Goal: Book appointment/travel/reservation

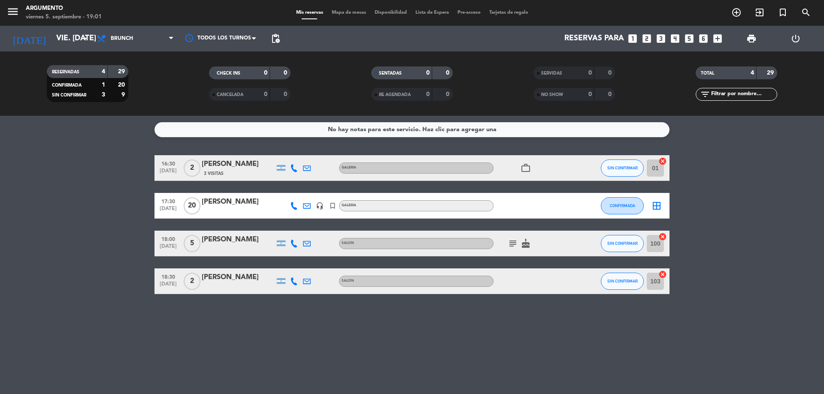
click at [686, 40] on icon "looks_5" at bounding box center [689, 38] width 11 height 11
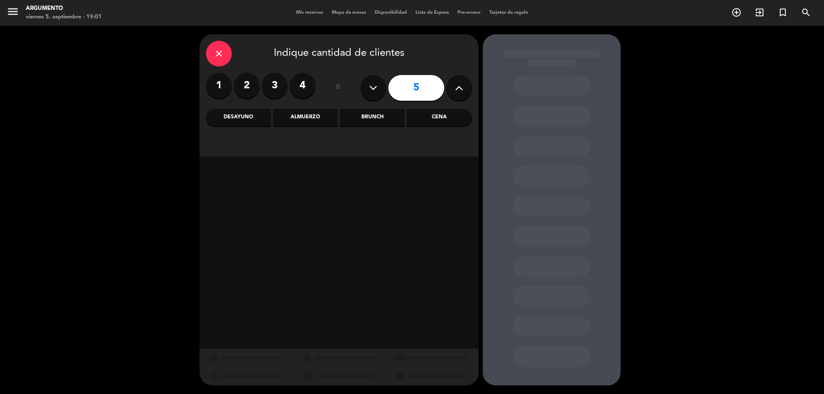
click at [312, 113] on div "Almuerzo" at bounding box center [305, 117] width 65 height 17
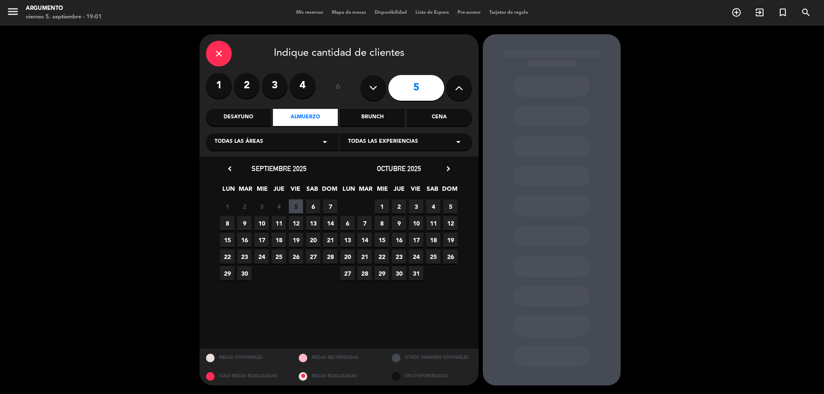
click at [309, 207] on span "6" at bounding box center [313, 207] width 14 height 14
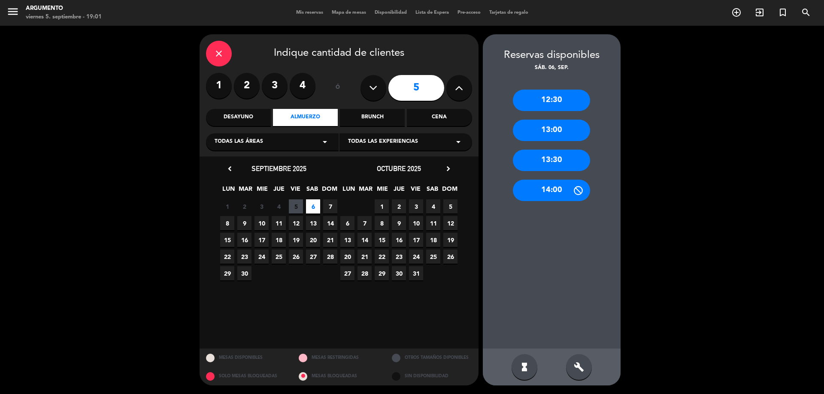
click at [571, 130] on div "13:00" at bounding box center [551, 130] width 77 height 21
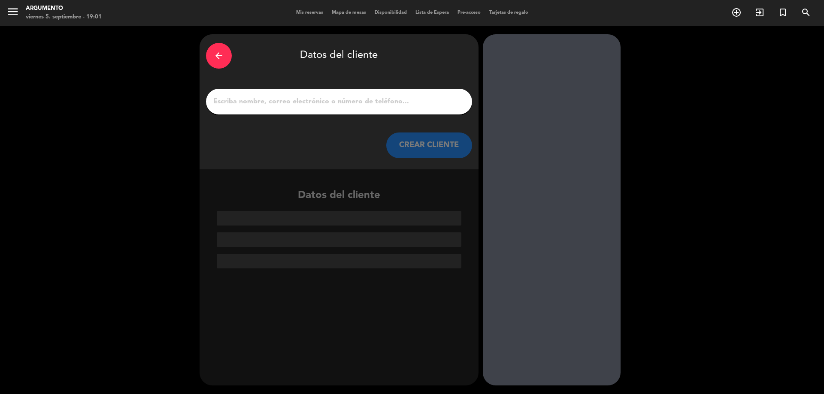
click at [394, 106] on input "1" at bounding box center [338, 102] width 253 height 12
paste input "L"
click at [240, 97] on input "1" at bounding box center [338, 102] width 253 height 12
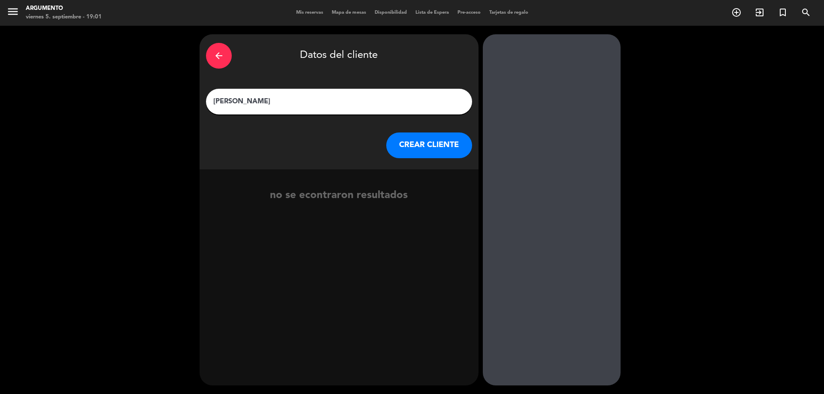
type input "[PERSON_NAME]"
click at [404, 143] on button "CREAR CLIENTE" at bounding box center [429, 146] width 86 height 26
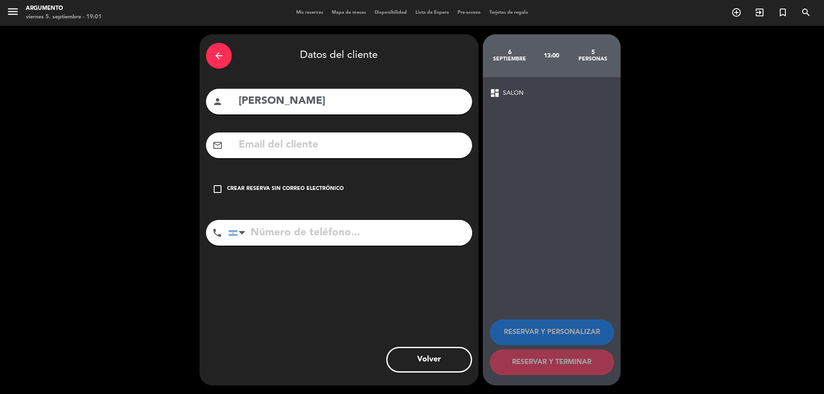
click at [276, 184] on div "check_box_outline_blank Crear reserva sin correo electrónico" at bounding box center [339, 189] width 266 height 26
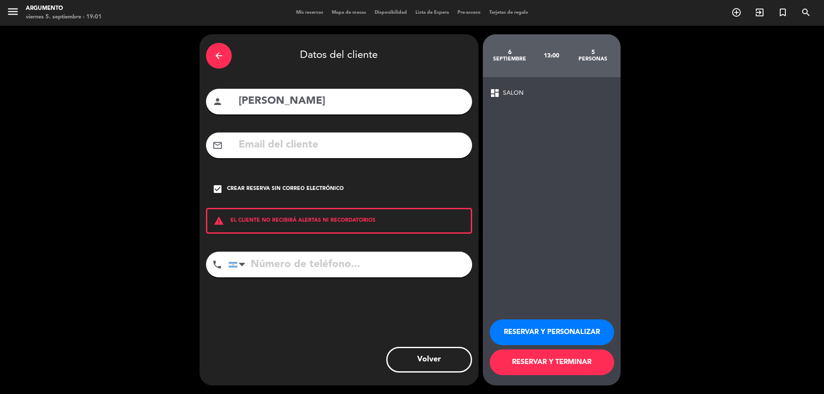
click at [296, 272] on input "tel" at bounding box center [350, 265] width 244 height 26
paste input "[PHONE_NUMBER]"
type input "[PHONE_NUMBER]"
click at [534, 321] on button "RESERVAR Y PERSONALIZAR" at bounding box center [552, 333] width 124 height 26
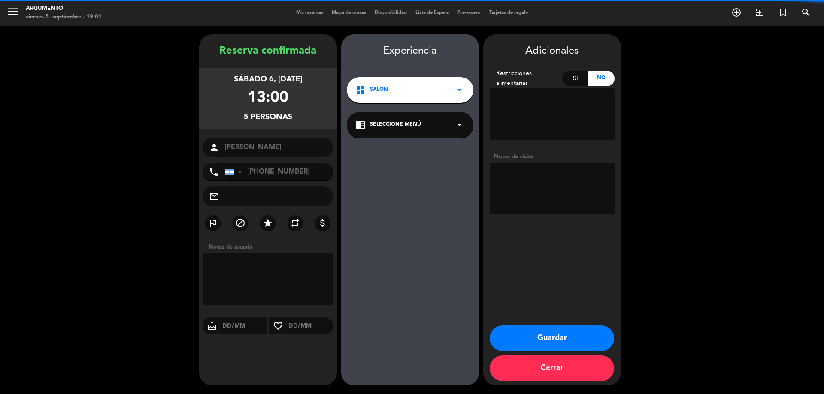
click at [381, 89] on span "SALON" at bounding box center [379, 90] width 18 height 9
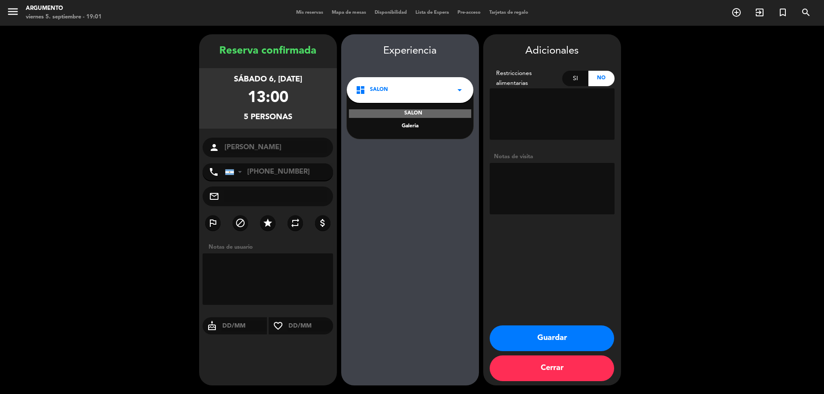
click at [409, 127] on div "Galeria" at bounding box center [409, 126] width 109 height 9
click at [409, 127] on span "Seleccione Menú" at bounding box center [395, 125] width 51 height 9
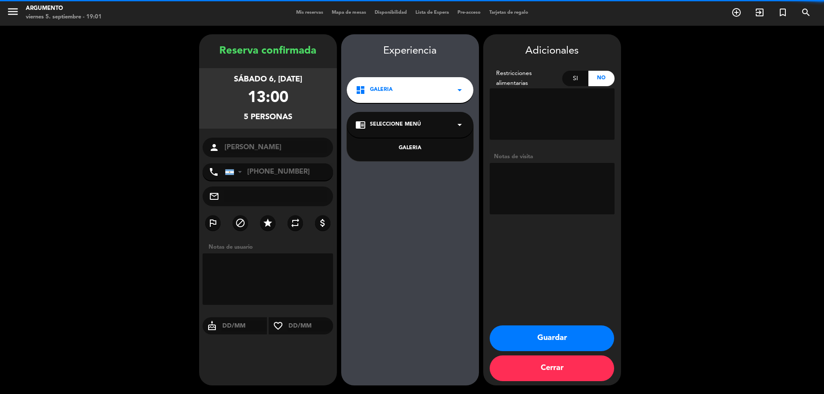
click at [409, 147] on div "GALERIA" at bounding box center [409, 148] width 109 height 9
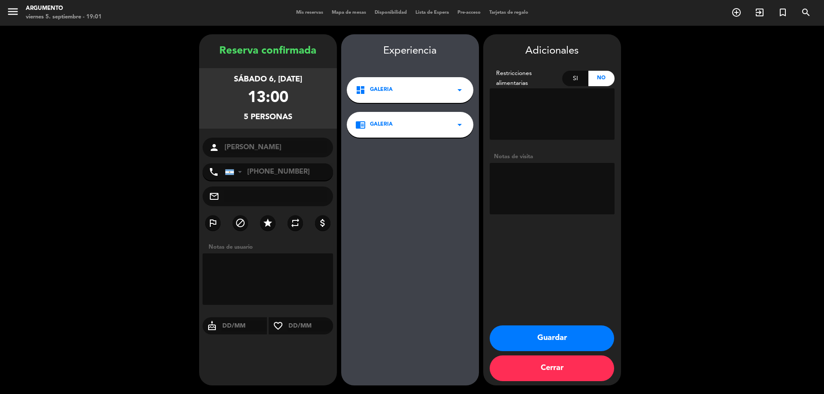
click at [540, 173] on textarea at bounding box center [552, 189] width 125 height 52
type textarea "Cerca del cesped"
click at [544, 333] on button "Guardar" at bounding box center [552, 339] width 124 height 26
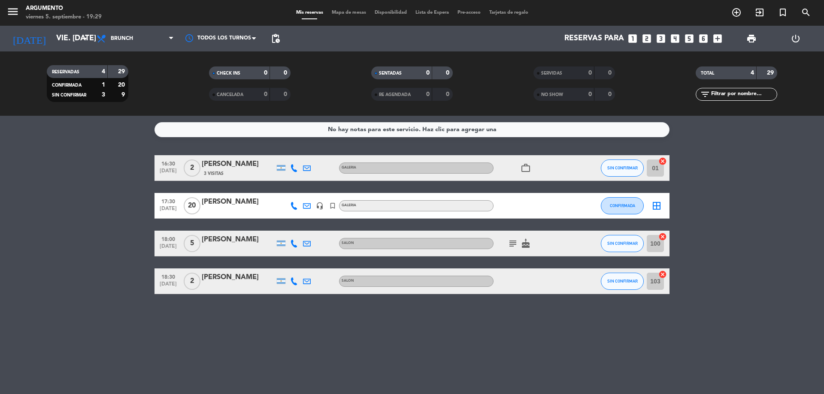
click at [238, 318] on div "No hay notas para este servicio. Haz clic para agregar una 16:30 [DATE] 2 [PERS…" at bounding box center [412, 255] width 824 height 279
click at [127, 47] on span "Brunch" at bounding box center [135, 38] width 86 height 19
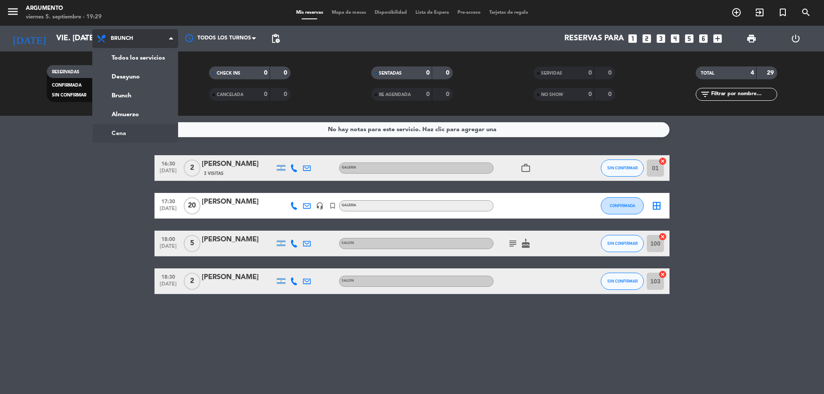
click at [136, 133] on ng-component "menu Argumento viernes 5. septiembre - 19:29 Mis reservas Mapa de mesas Disponi…" at bounding box center [412, 197] width 824 height 394
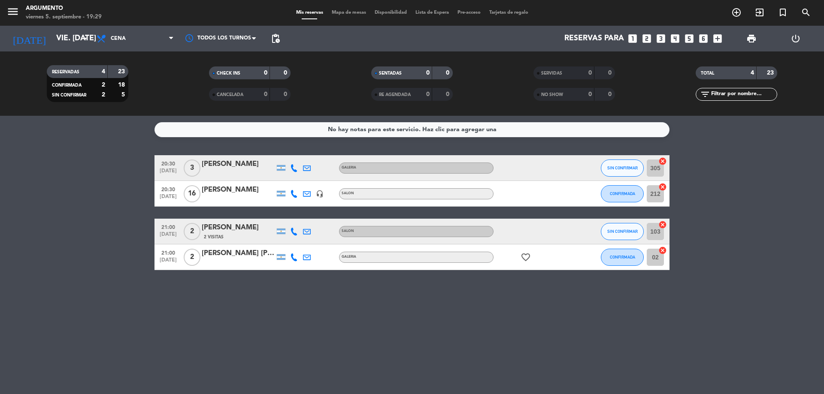
click at [258, 327] on div "No hay notas para este servicio. Haz clic para agregar una 20:30 [DATE] 3 [PERS…" at bounding box center [412, 255] width 824 height 279
click at [96, 194] on bookings-row "20:30 [DATE] 3 [PERSON_NAME] GALERIA SIN CONFIRMAR 305 cancel 20:30 [DATE] [PER…" at bounding box center [412, 212] width 824 height 115
drag, startPoint x: 96, startPoint y: 193, endPoint x: 211, endPoint y: 296, distance: 154.4
click at [211, 296] on div "No hay notas para este servicio. Haz clic para agregar una 20:30 [DATE] 3 [PERS…" at bounding box center [412, 255] width 824 height 279
click at [212, 296] on div "No hay notas para este servicio. Haz clic para agregar una 20:30 [DATE] 3 [PERS…" at bounding box center [412, 255] width 824 height 279
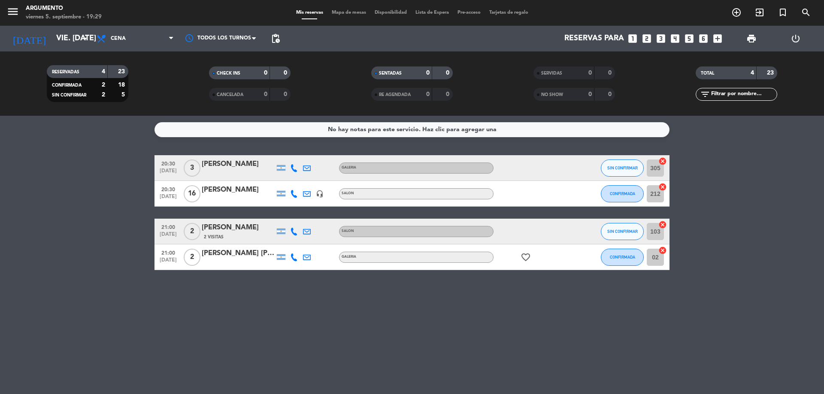
drag, startPoint x: 206, startPoint y: 289, endPoint x: 122, endPoint y: 191, distance: 129.3
click at [122, 191] on div "No hay notas para este servicio. Haz clic para agregar una 20:30 [DATE] 3 [PERS…" at bounding box center [412, 255] width 824 height 279
click at [122, 191] on bookings-row "20:30 [DATE] 3 [PERSON_NAME] GALERIA SIN CONFIRMAR 305 cancel 20:30 [DATE] [PER…" at bounding box center [412, 212] width 824 height 115
